Goal: Information Seeking & Learning: Learn about a topic

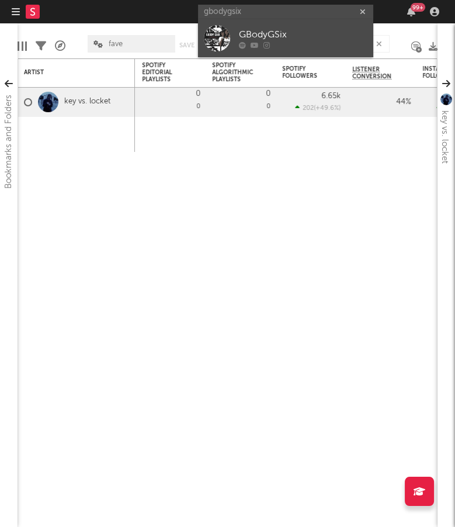
type input "gbodygsix"
click at [357, 39] on div "GBodyGSix" at bounding box center [303, 35] width 129 height 14
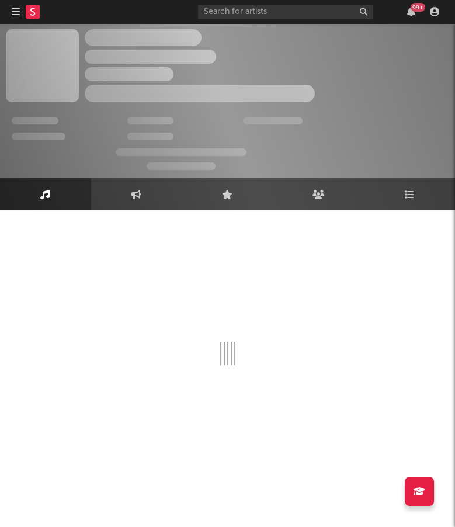
select select "6m"
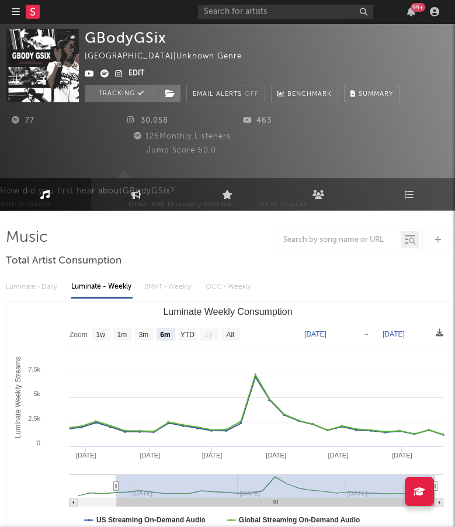
click at [115, 74] on icon at bounding box center [119, 74] width 8 height 8
